Goal: Task Accomplishment & Management: Manage account settings

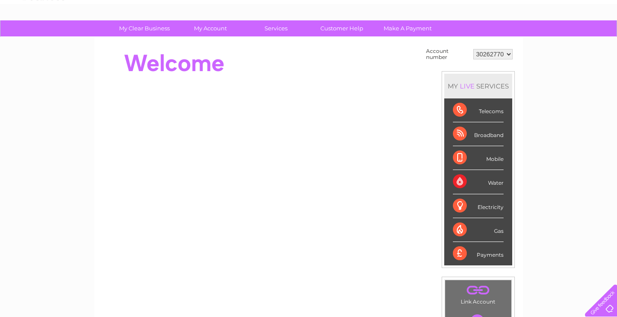
scroll to position [43, 0]
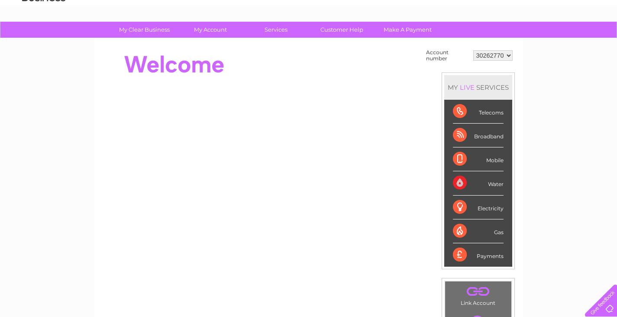
click at [509, 55] on select "30262770 30262773 30302255 30306953 30318666" at bounding box center [492, 55] width 39 height 10
select select "30302255"
click at [473, 50] on select "30262770 30262773 30302255 30306953 30318666" at bounding box center [492, 55] width 39 height 10
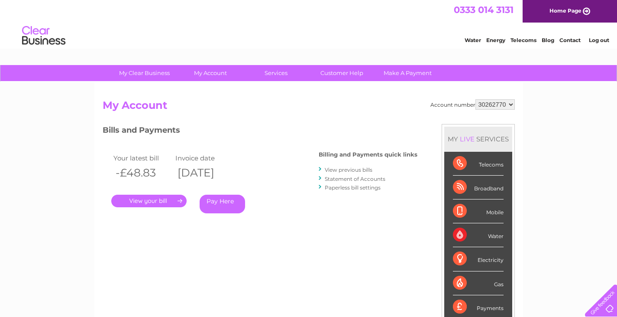
click at [512, 104] on select "30262770 30262773 30302255 30306953 30318666" at bounding box center [495, 104] width 39 height 10
select select "30302255"
click at [476, 99] on select "30262770 30262773 30302255 30306953 30318666" at bounding box center [495, 104] width 39 height 10
click at [167, 201] on link "." at bounding box center [148, 201] width 75 height 13
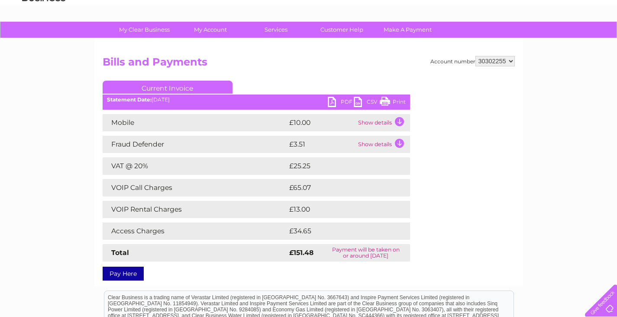
scroll to position [87, 0]
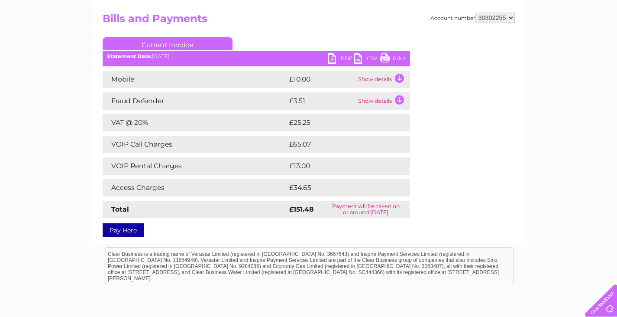
click at [344, 59] on link "PDF" at bounding box center [341, 59] width 26 height 13
